Goal: Information Seeking & Learning: Learn about a topic

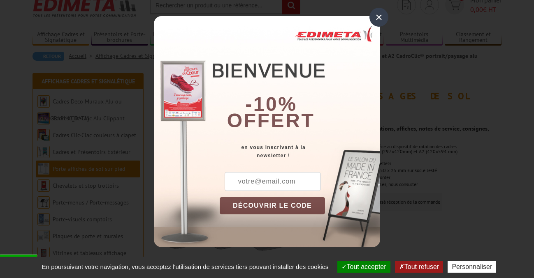
scroll to position [55, 0]
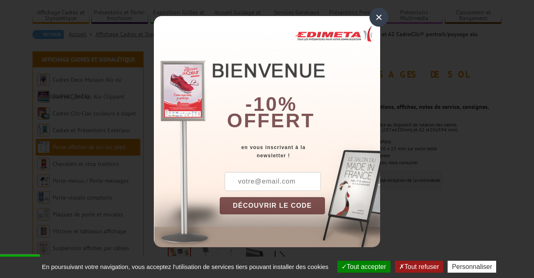
click at [379, 17] on div "×" at bounding box center [378, 17] width 19 height 19
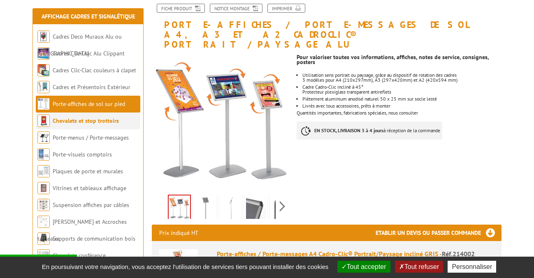
scroll to position [109, 0]
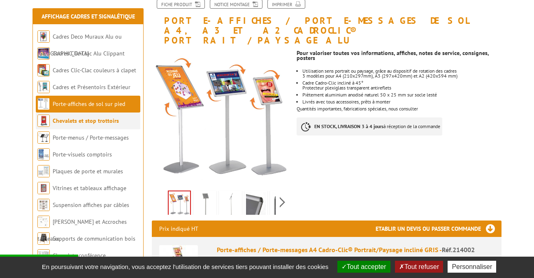
click at [80, 125] on link "Chevalets et stop trottoirs" at bounding box center [86, 120] width 66 height 7
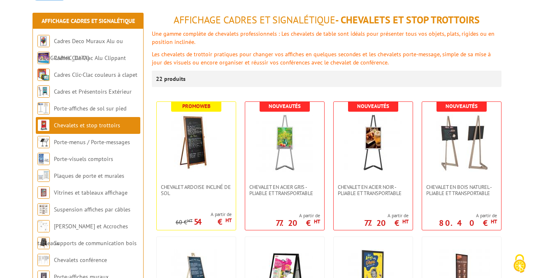
scroll to position [93, 0]
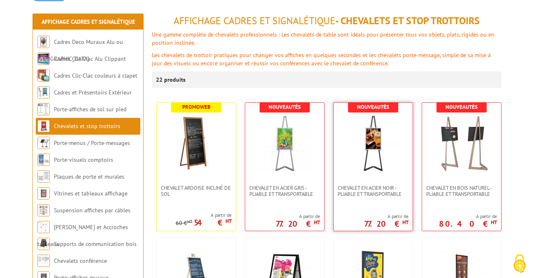
click at [354, 162] on img at bounding box center [373, 144] width 58 height 58
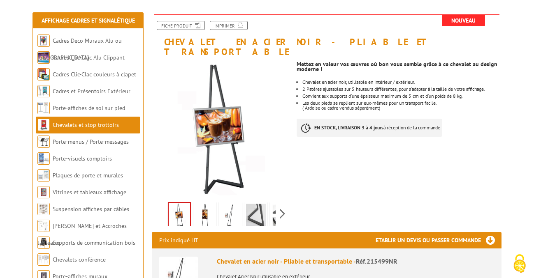
scroll to position [96, 0]
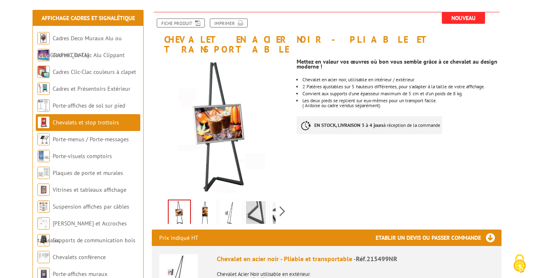
click at [232, 202] on img at bounding box center [230, 215] width 20 height 26
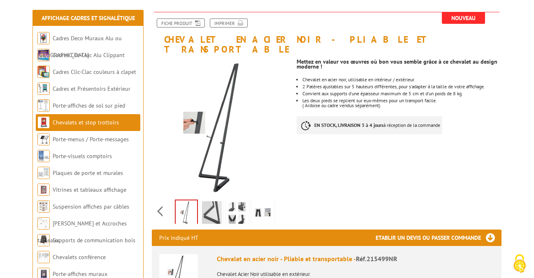
click at [283, 199] on div "Previous Next" at bounding box center [221, 211] width 139 height 29
click at [239, 205] on img at bounding box center [237, 215] width 20 height 26
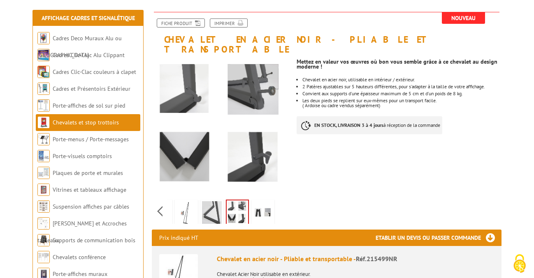
click at [259, 204] on img at bounding box center [263, 215] width 20 height 26
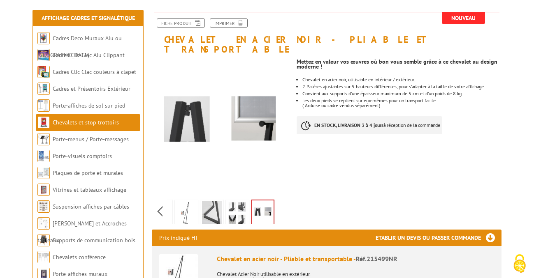
click at [189, 202] on img at bounding box center [186, 215] width 20 height 26
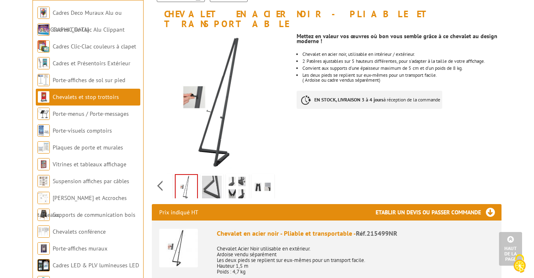
scroll to position [86, 0]
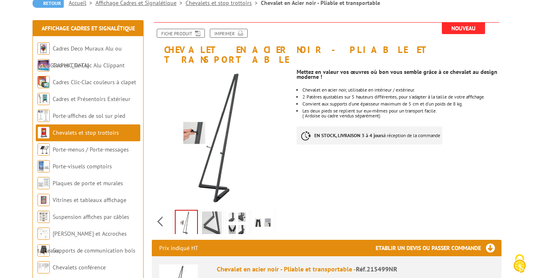
click at [225, 210] on li at bounding box center [238, 222] width 26 height 26
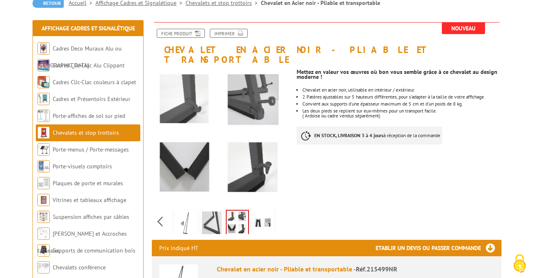
click at [212, 212] on img at bounding box center [212, 225] width 20 height 26
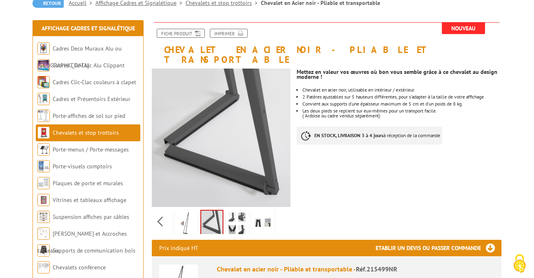
click at [187, 212] on img at bounding box center [186, 225] width 20 height 26
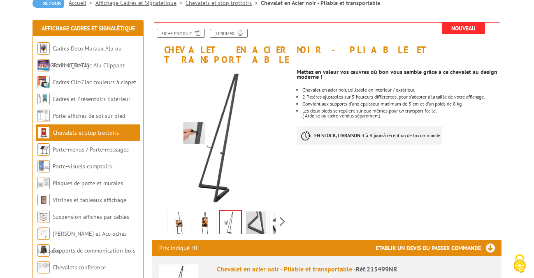
click at [162, 207] on div "Previous Next" at bounding box center [221, 221] width 139 height 29
click at [205, 220] on img at bounding box center [205, 225] width 20 height 26
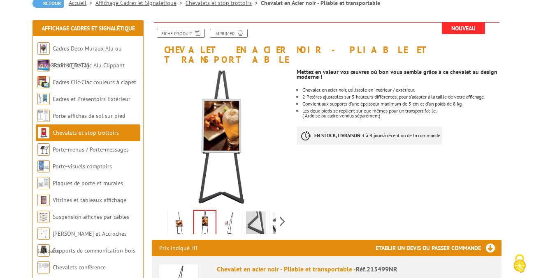
click at [181, 216] on img at bounding box center [179, 225] width 20 height 26
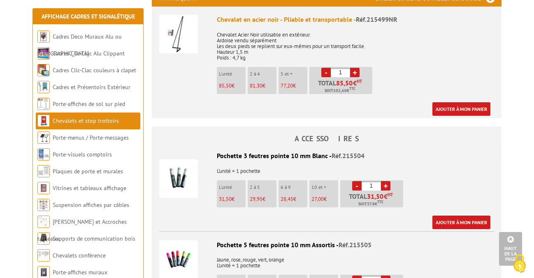
scroll to position [338, 0]
